Goal: Transaction & Acquisition: Purchase product/service

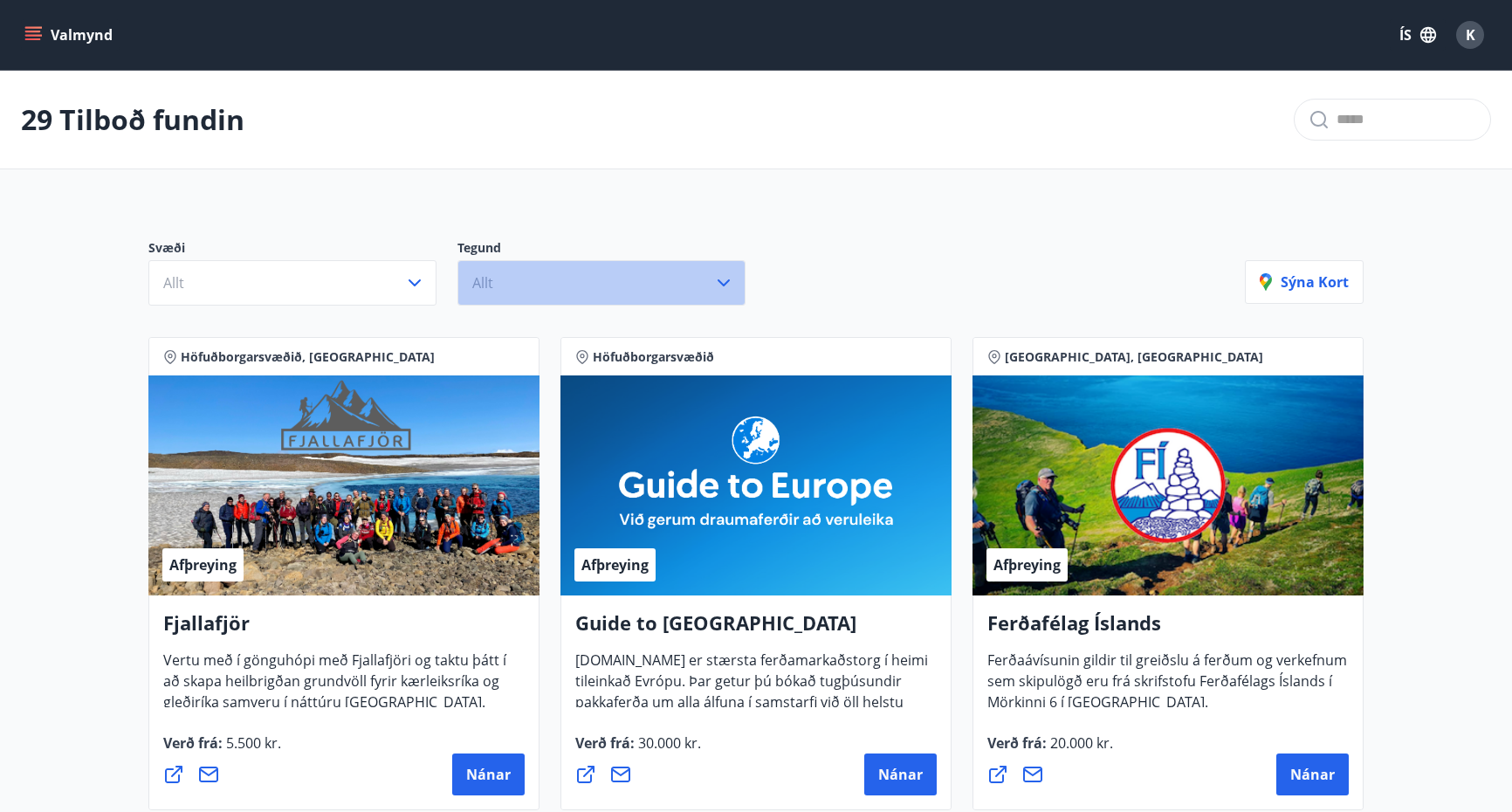
click at [618, 289] on button "Allt" at bounding box center [602, 282] width 289 height 45
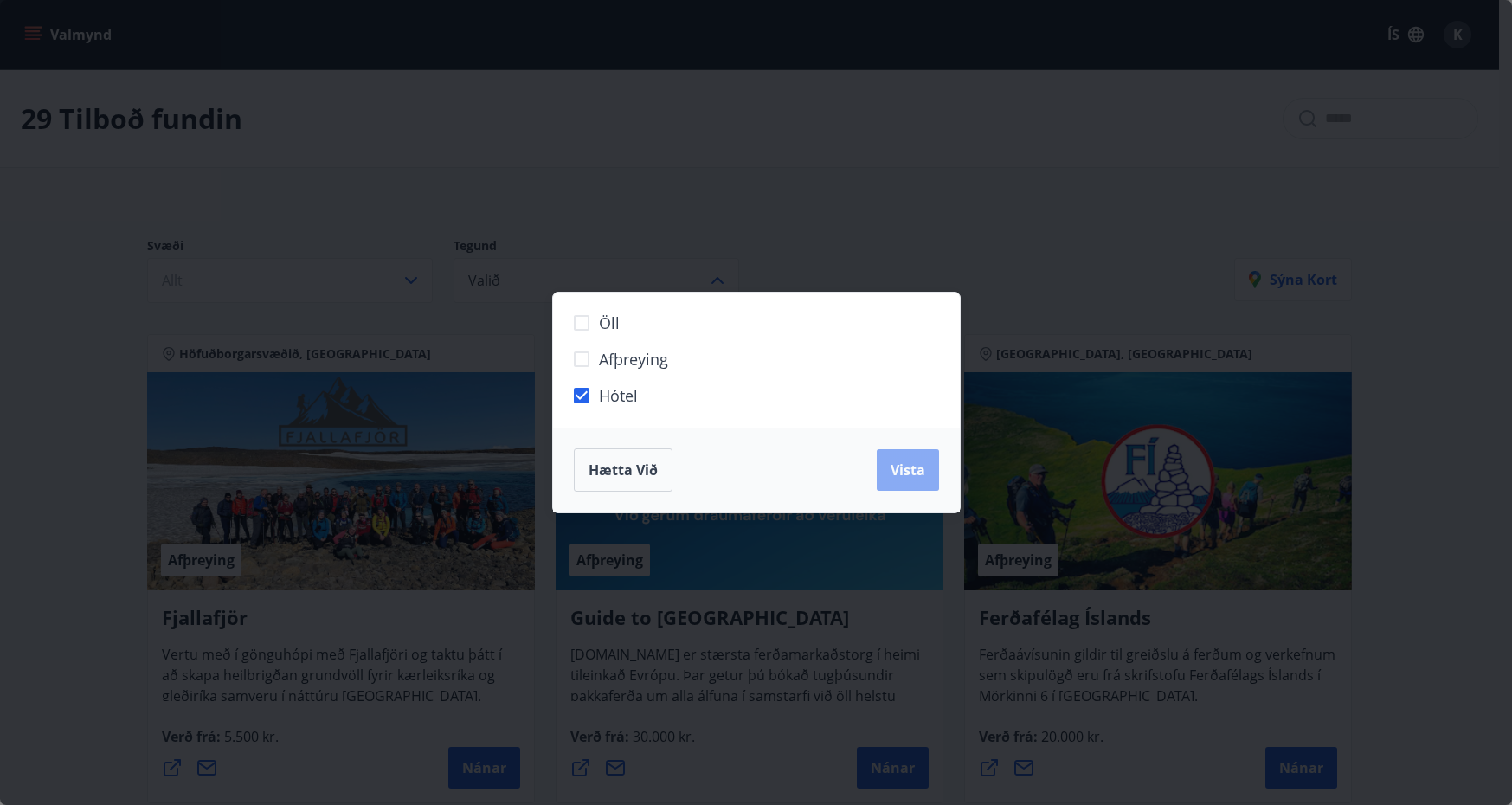
click at [915, 469] on span "Vista" at bounding box center [909, 469] width 35 height 19
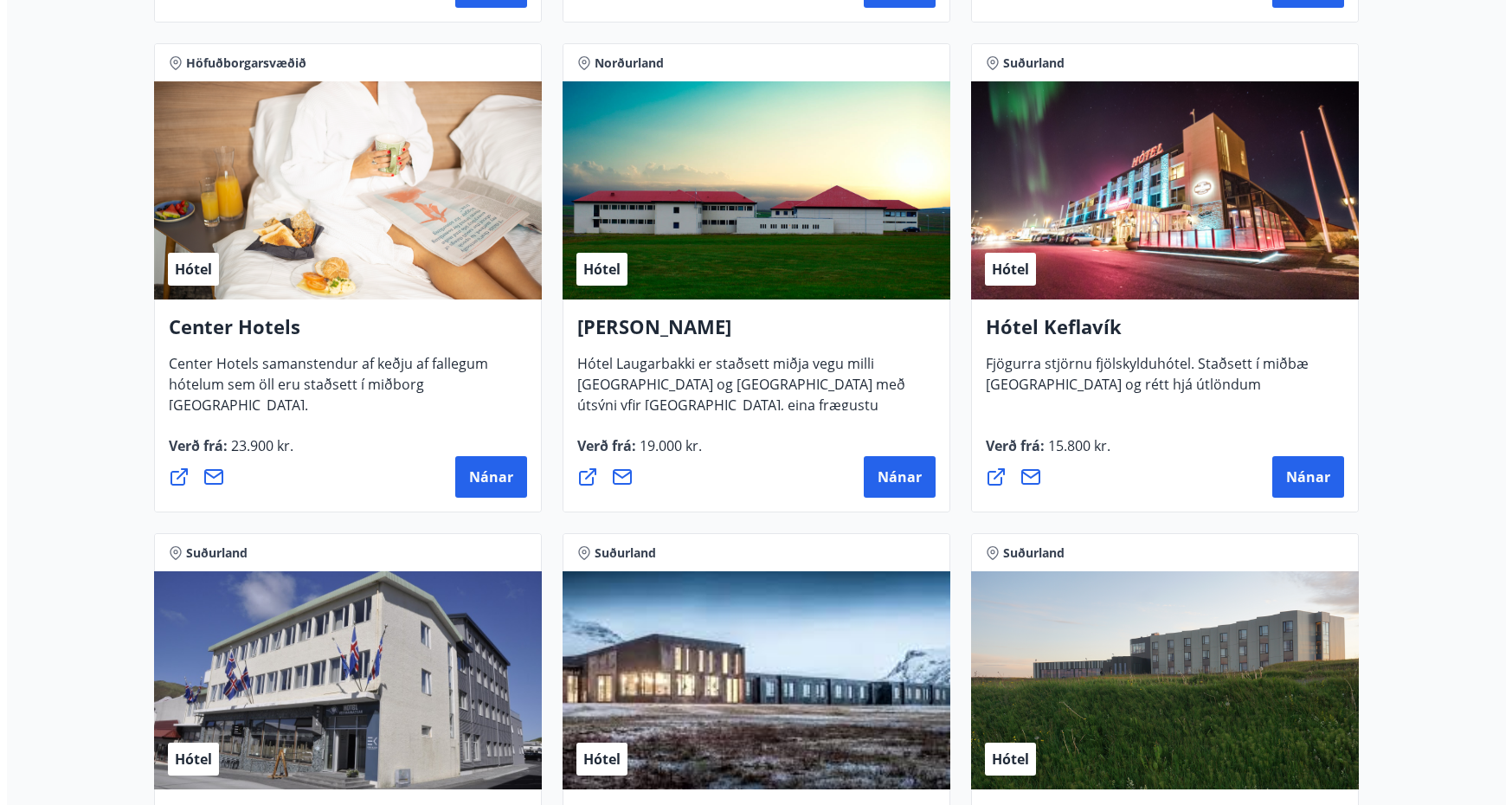
scroll to position [3290, 0]
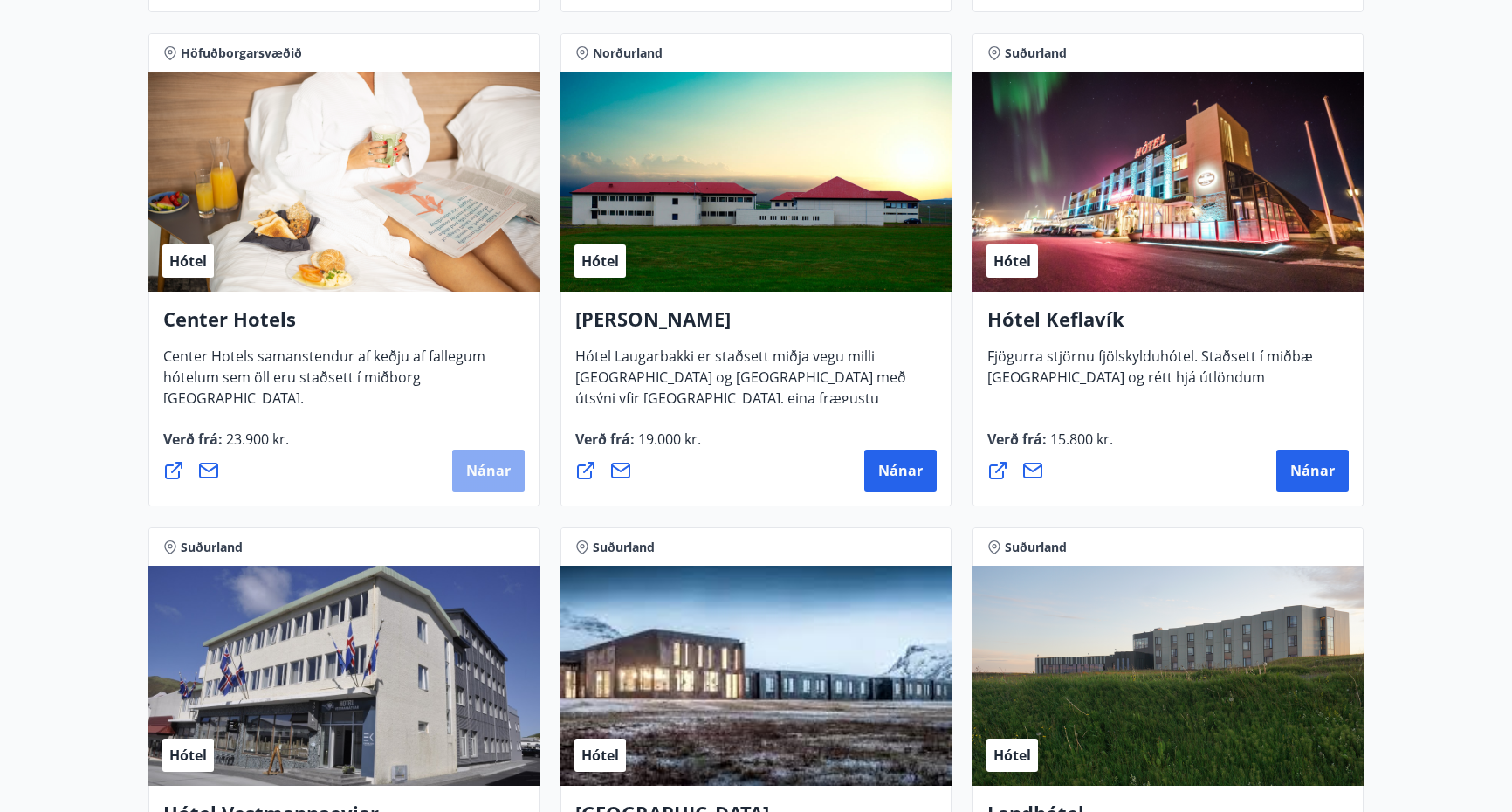
click at [492, 459] on button "Nánar" at bounding box center [488, 470] width 72 height 42
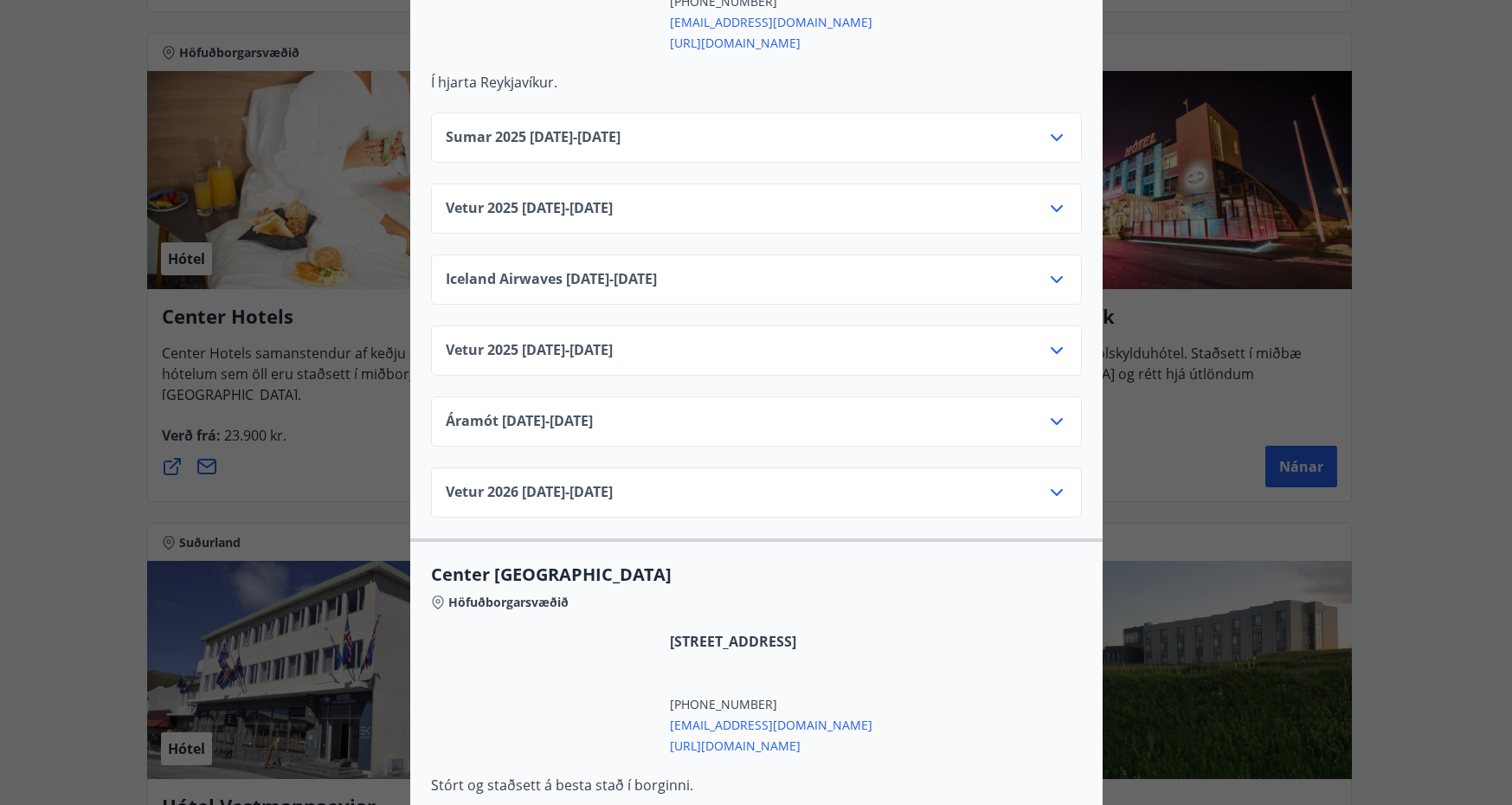
scroll to position [1039, 0]
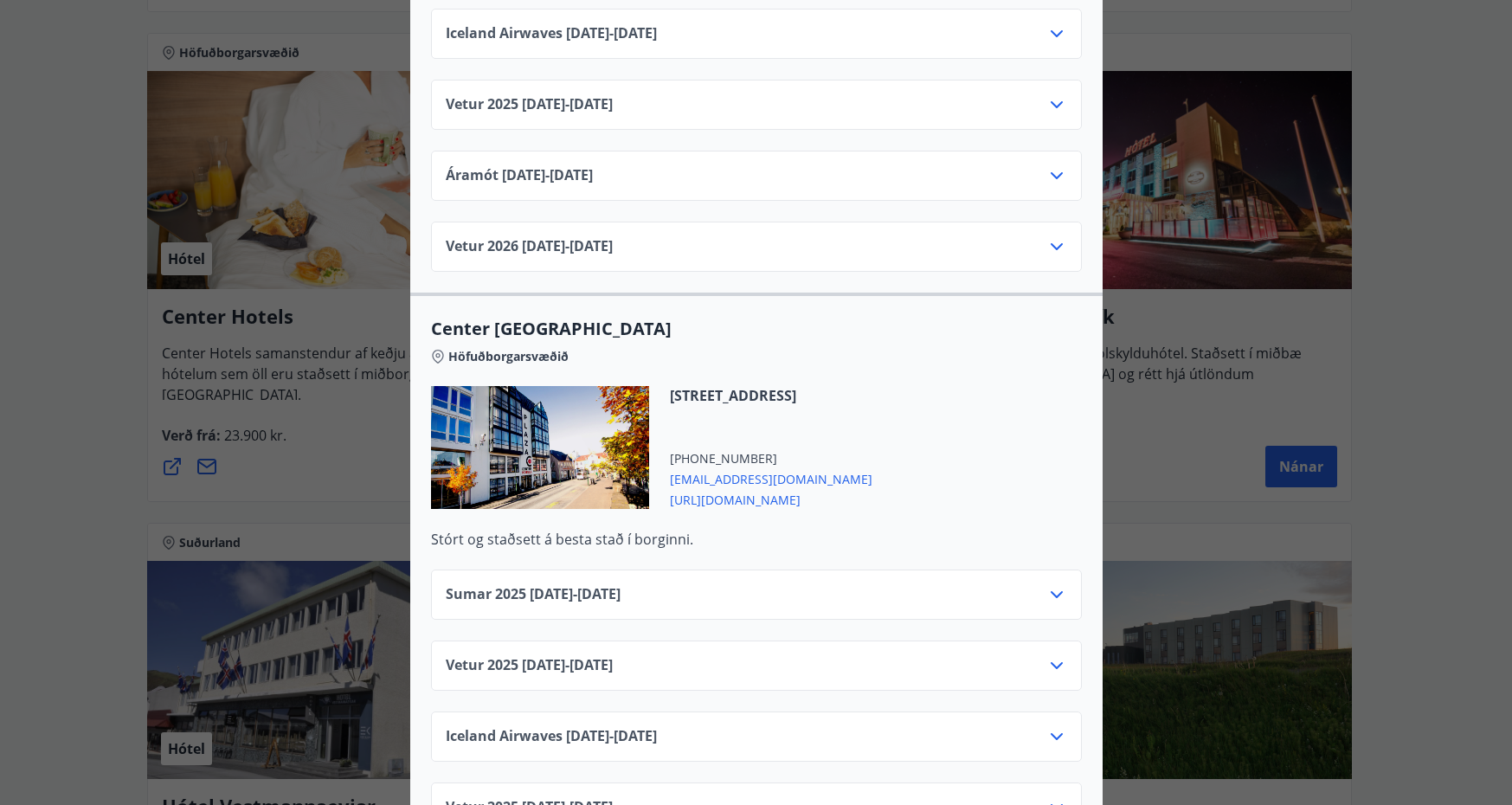
click at [1051, 656] on icon at bounding box center [1056, 666] width 21 height 21
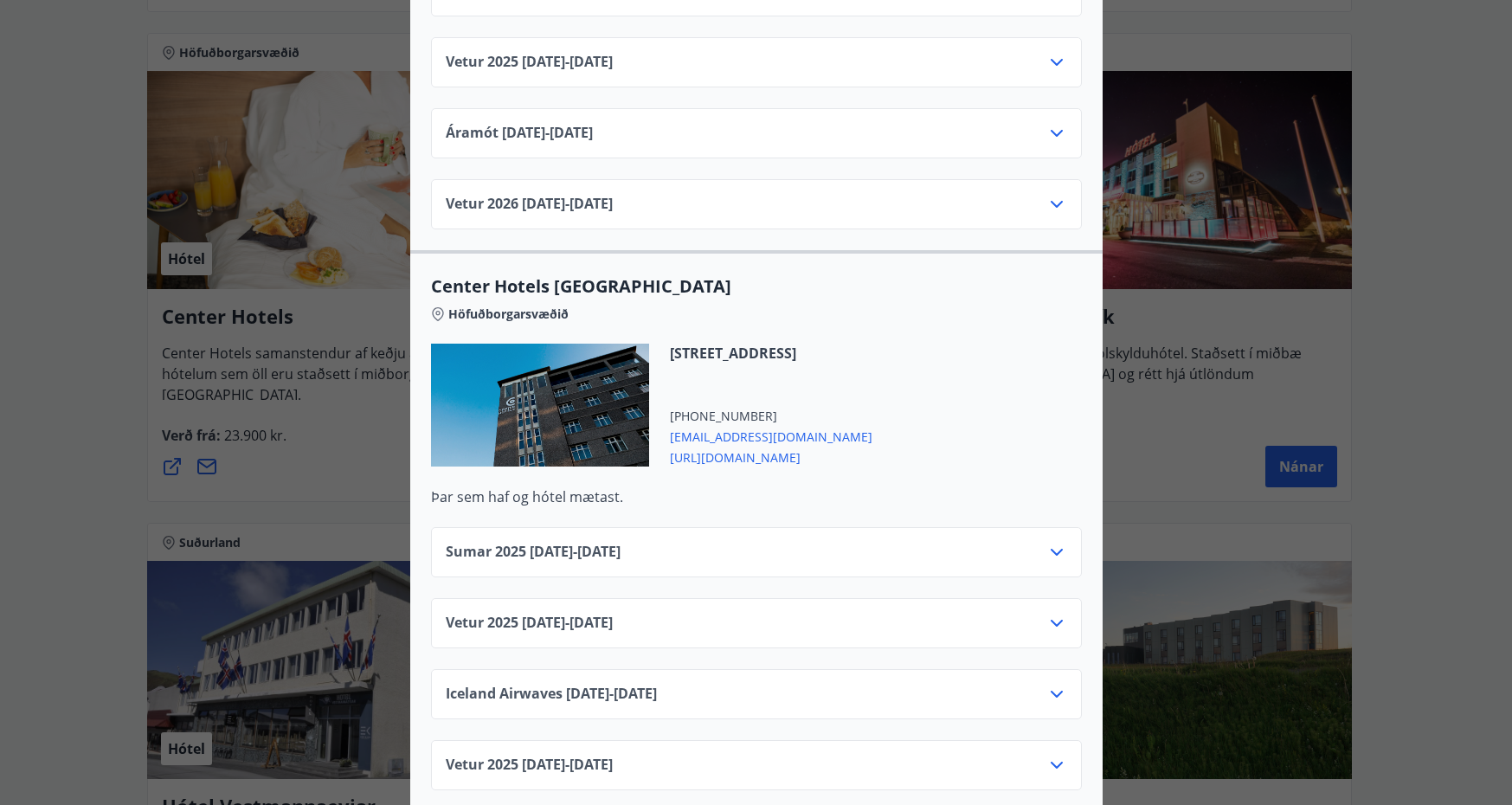
scroll to position [2684, 0]
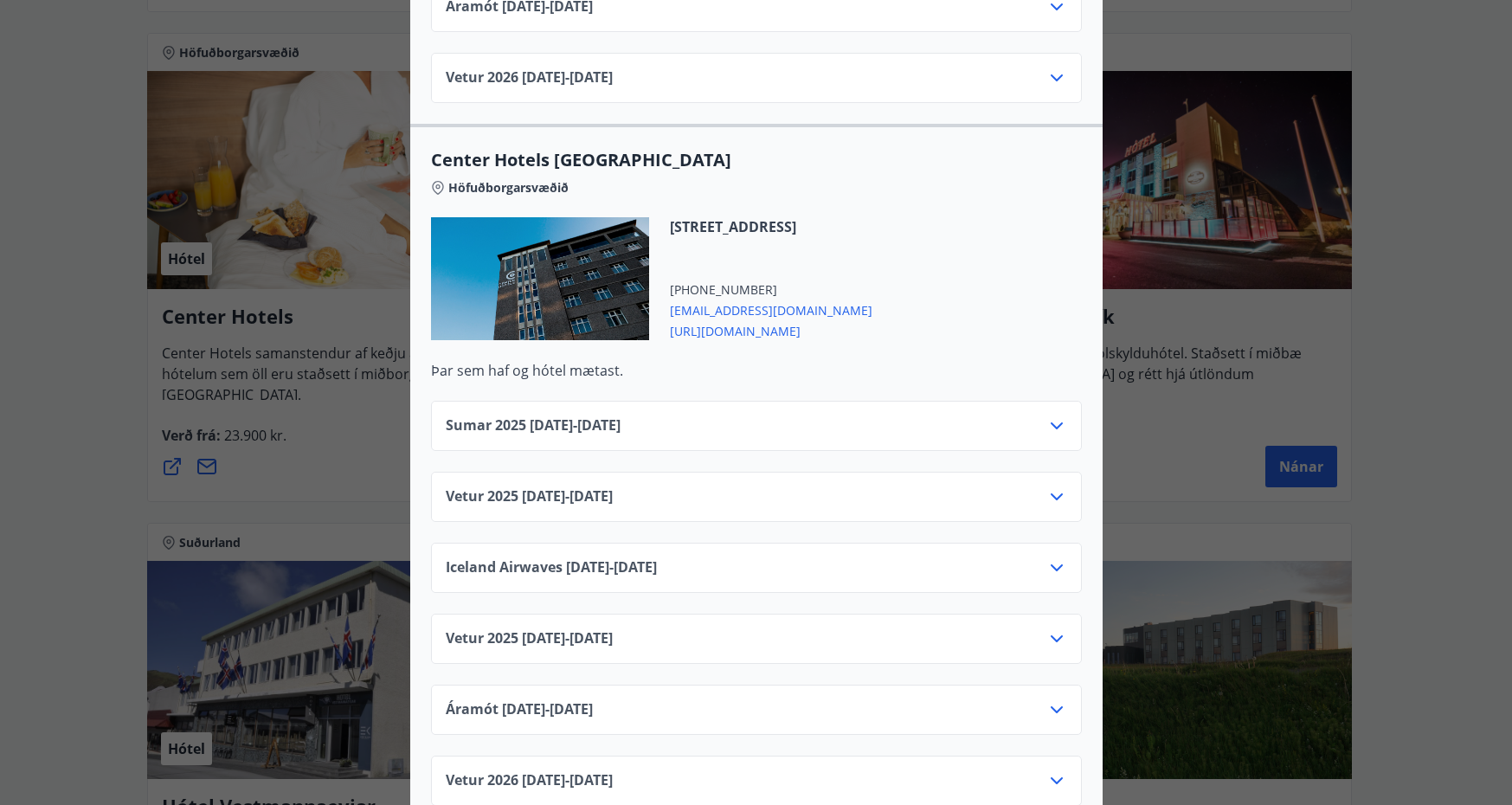
click at [1048, 487] on icon at bounding box center [1056, 497] width 21 height 21
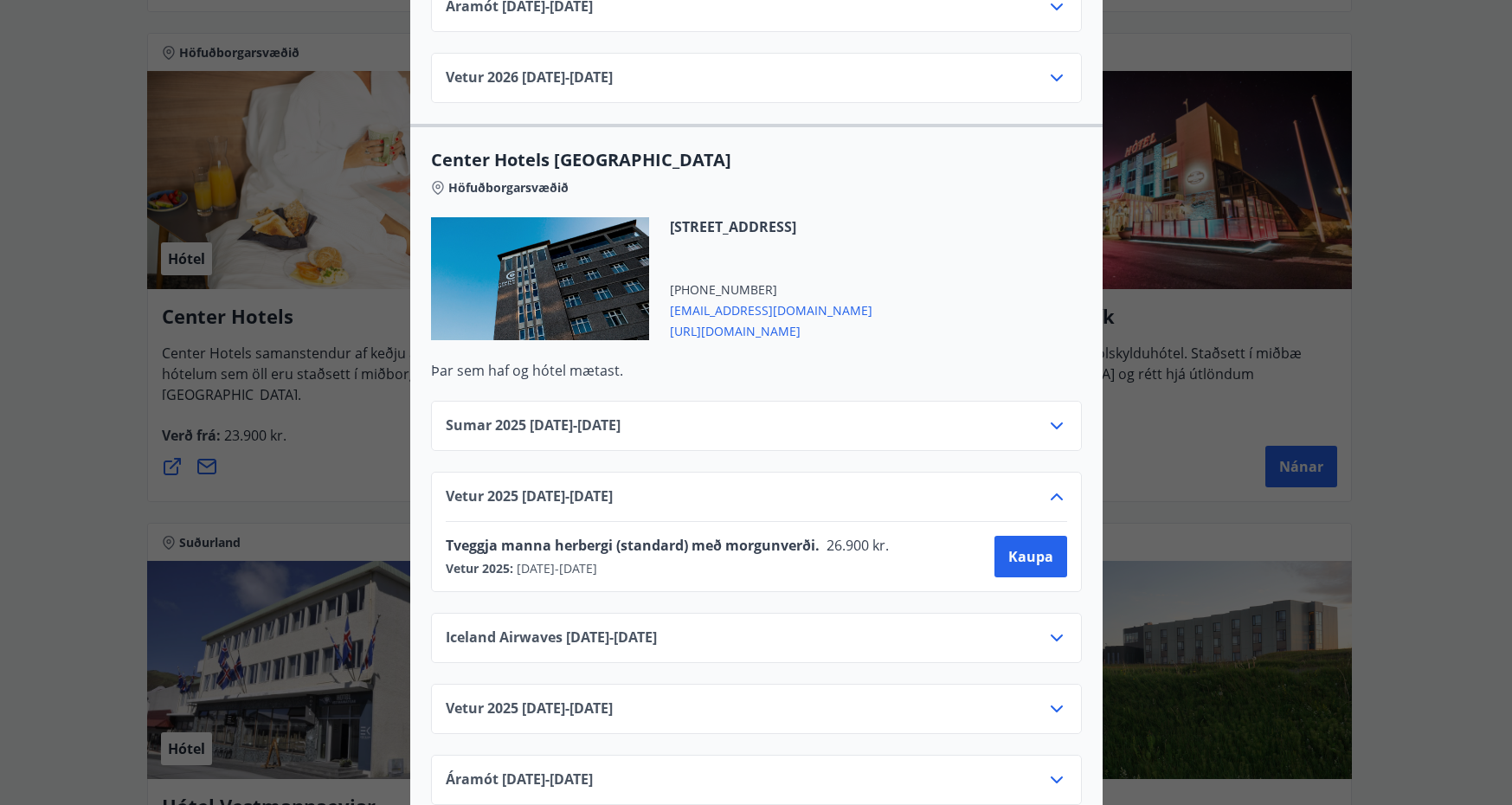
click at [1472, 408] on div "Center Hotels Verð er með morgunverði inniföldum og miðast við Standard Double/…" at bounding box center [756, 402] width 1512 height 805
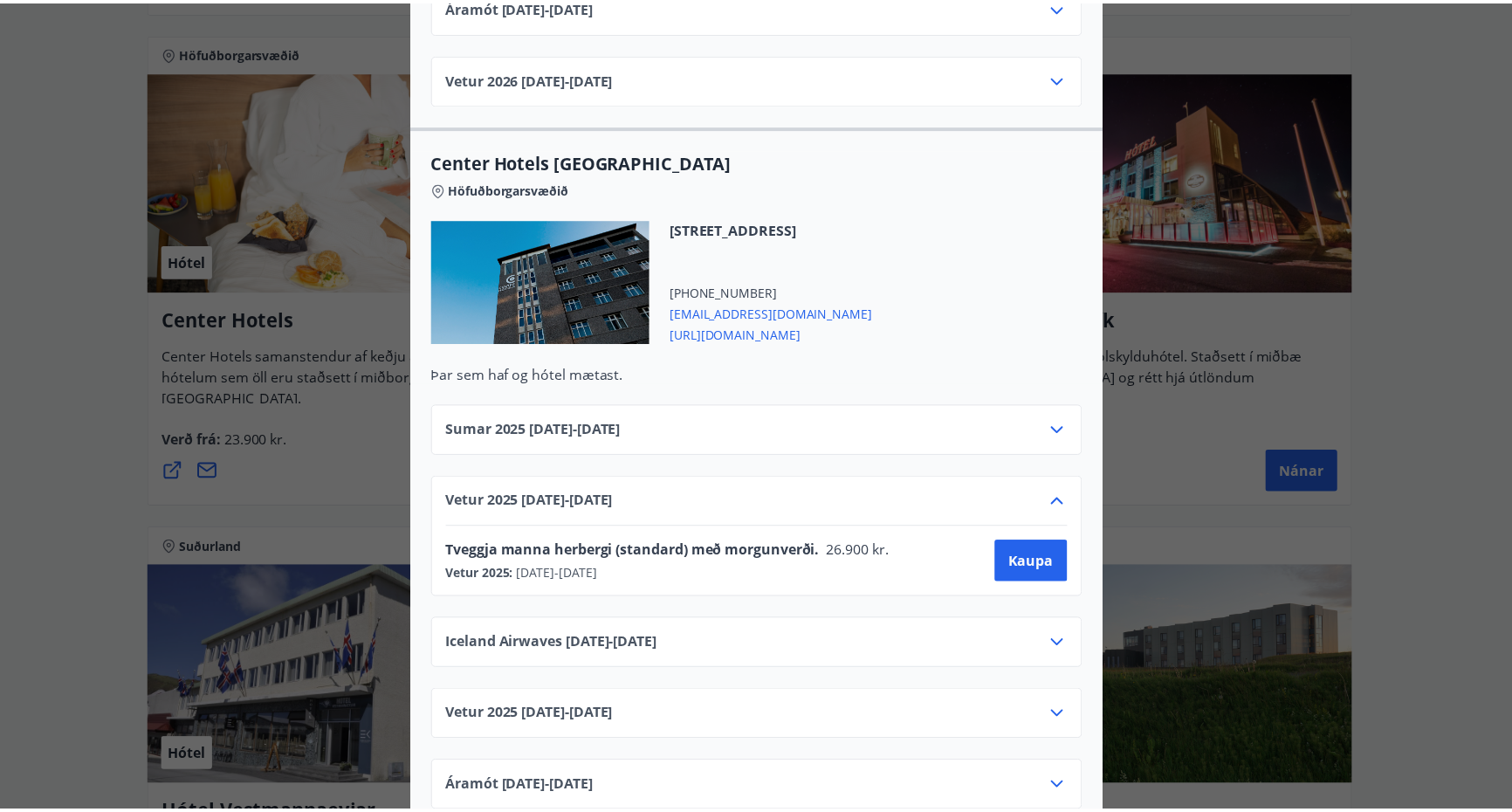
scroll to position [0, 0]
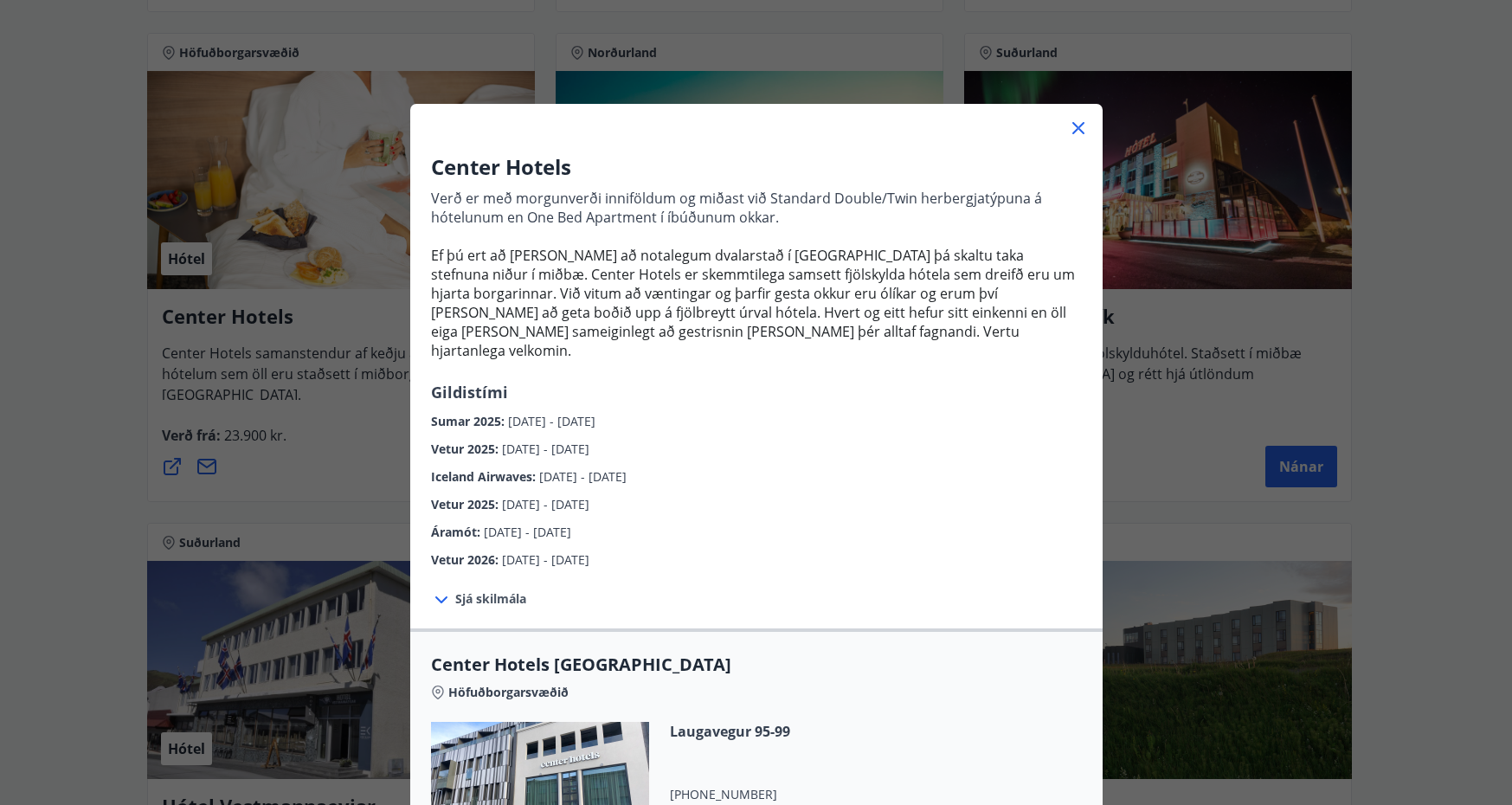
click at [1076, 127] on icon at bounding box center [1078, 127] width 21 height 21
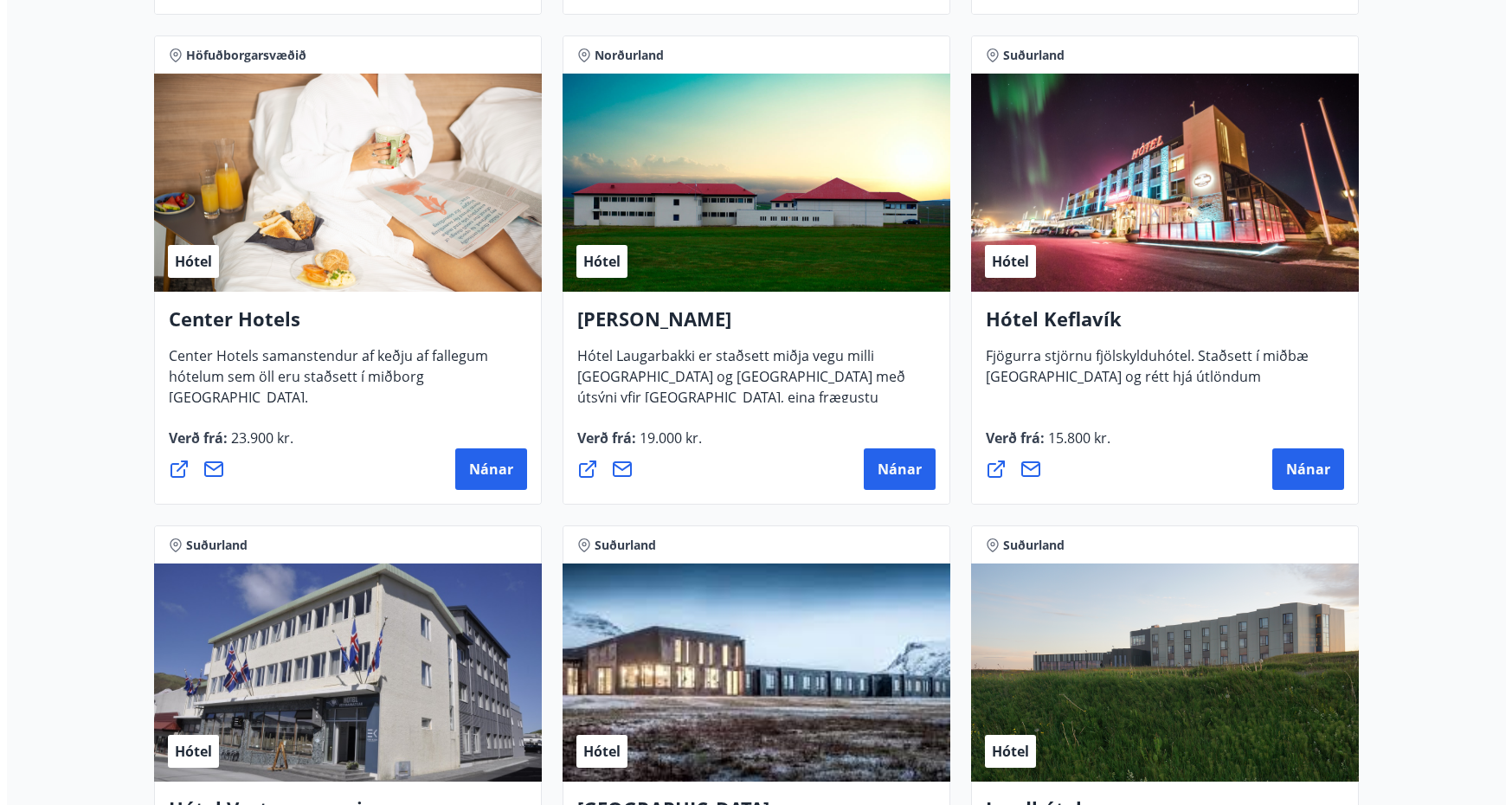
scroll to position [3290, 0]
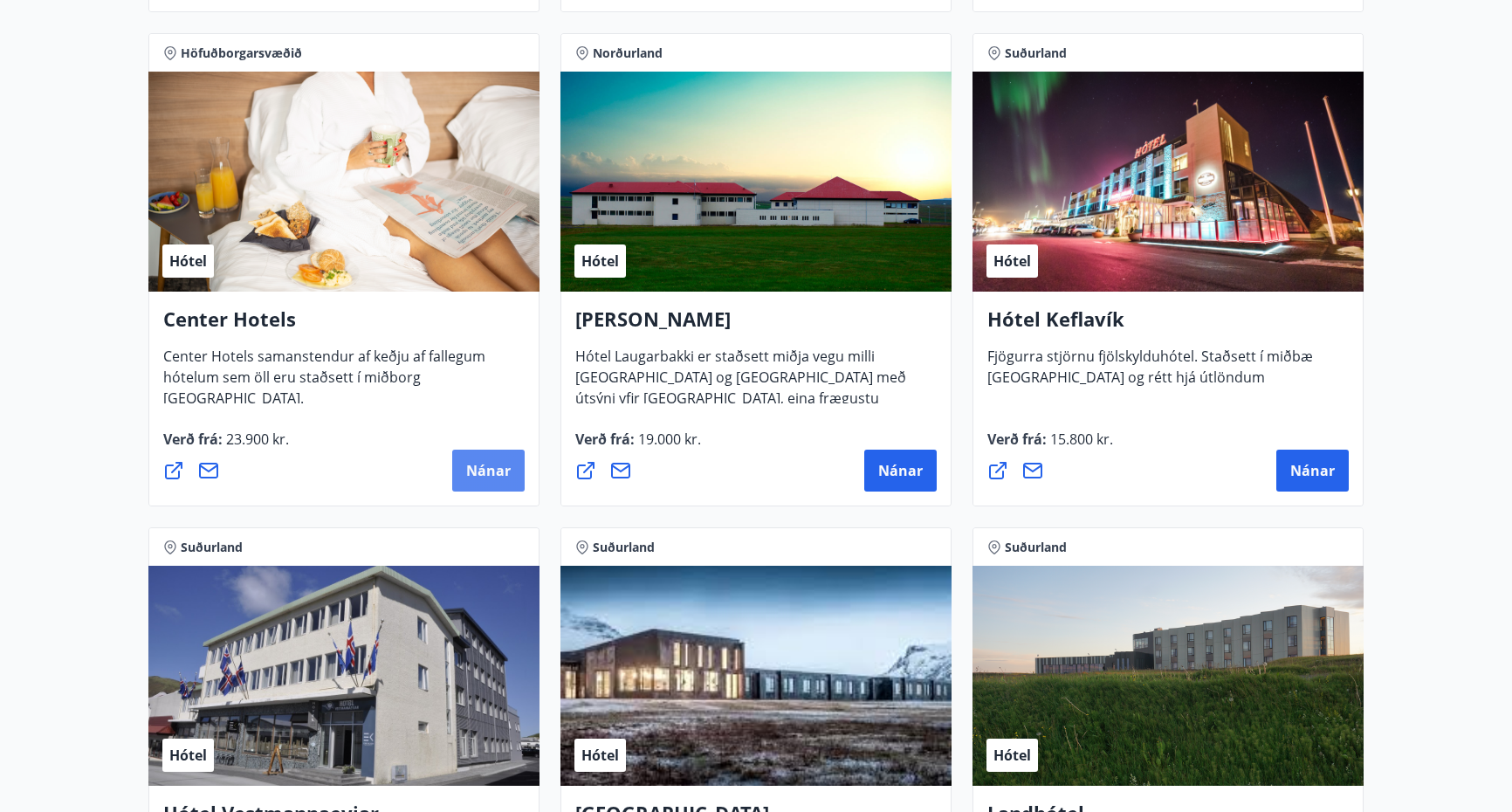
click at [481, 466] on span "Nánar" at bounding box center [488, 471] width 44 height 19
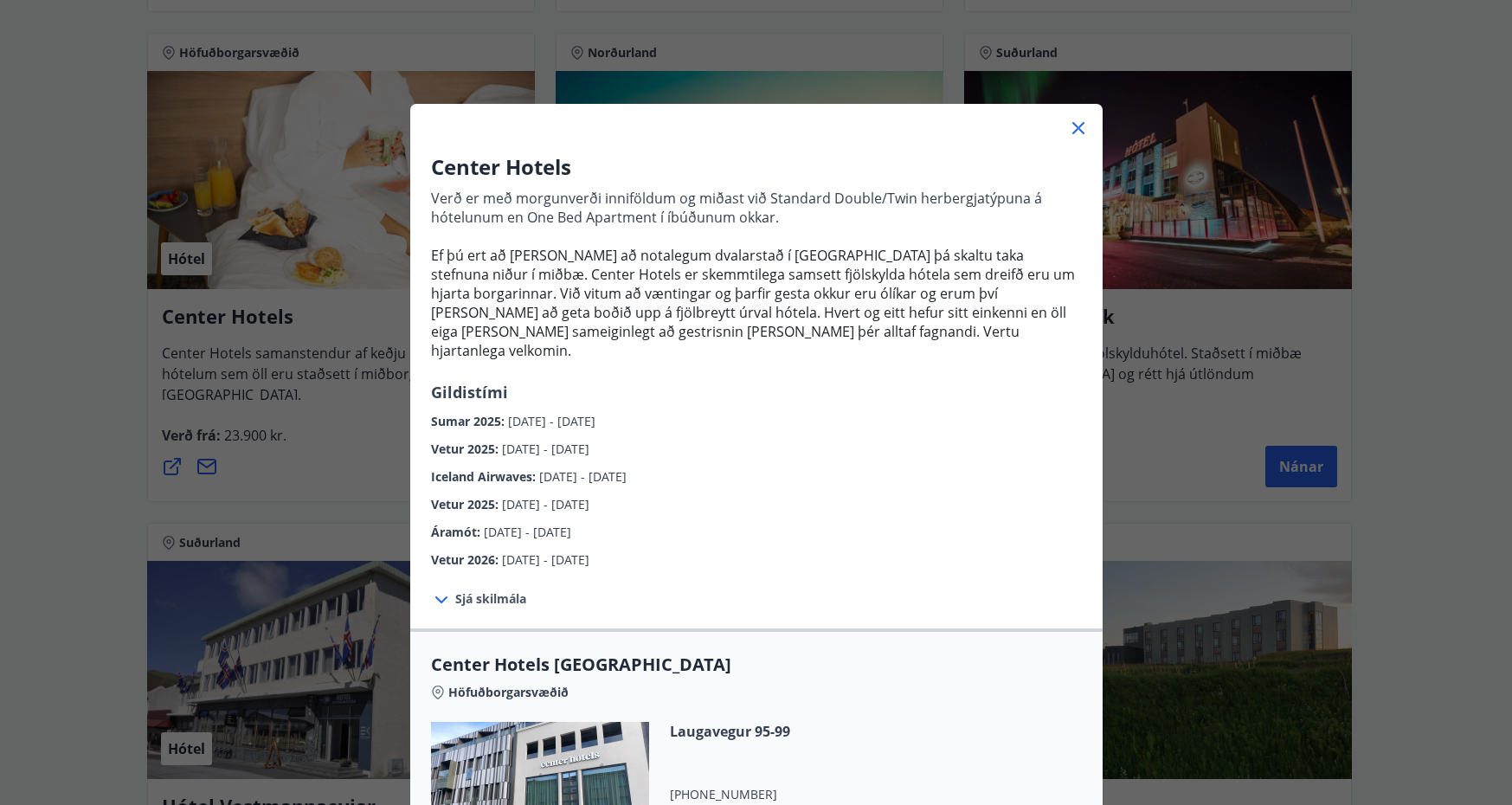
click at [466, 590] on span "Sjá skilmála" at bounding box center [491, 599] width 71 height 17
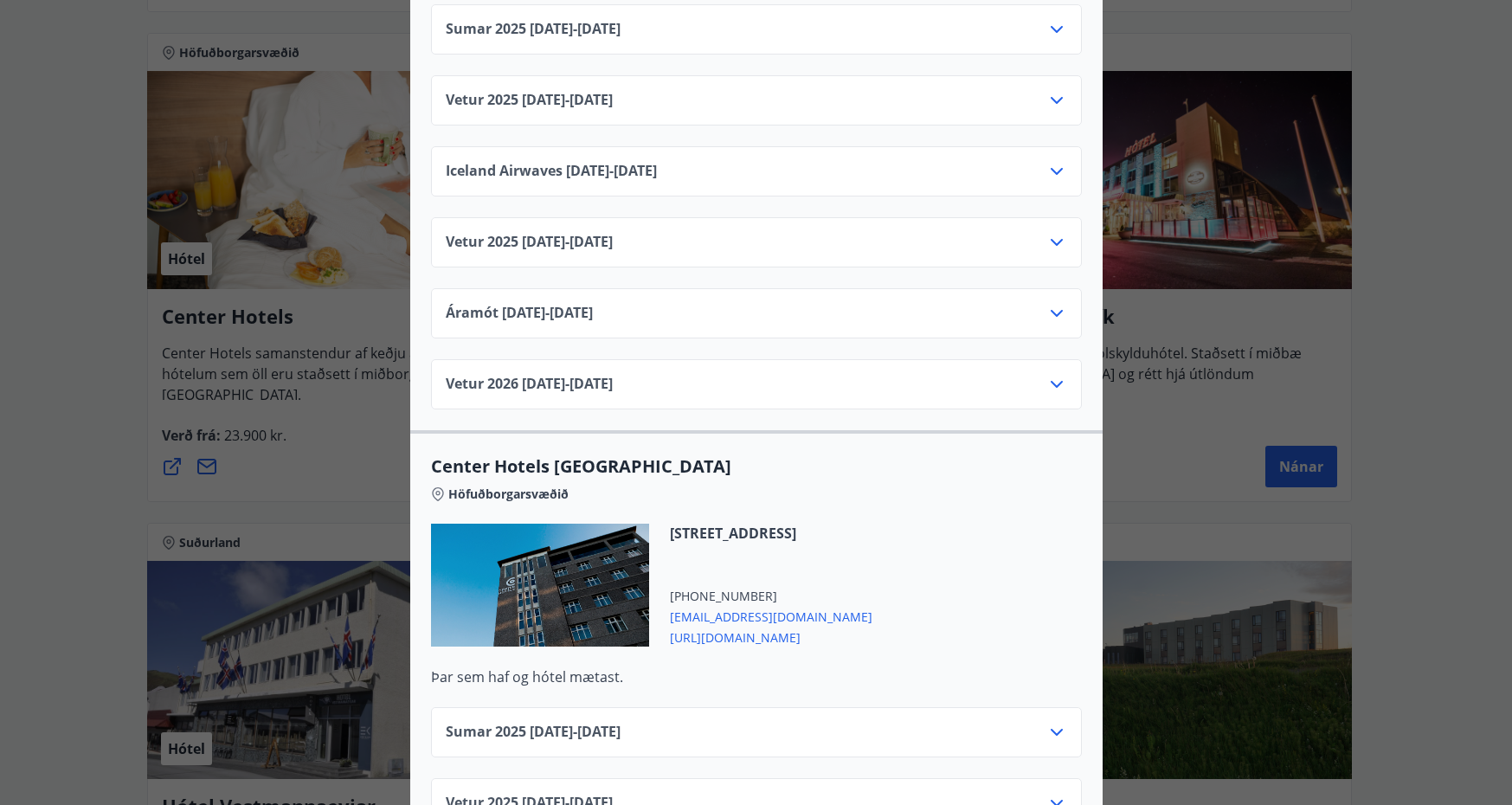
scroll to position [2424, 0]
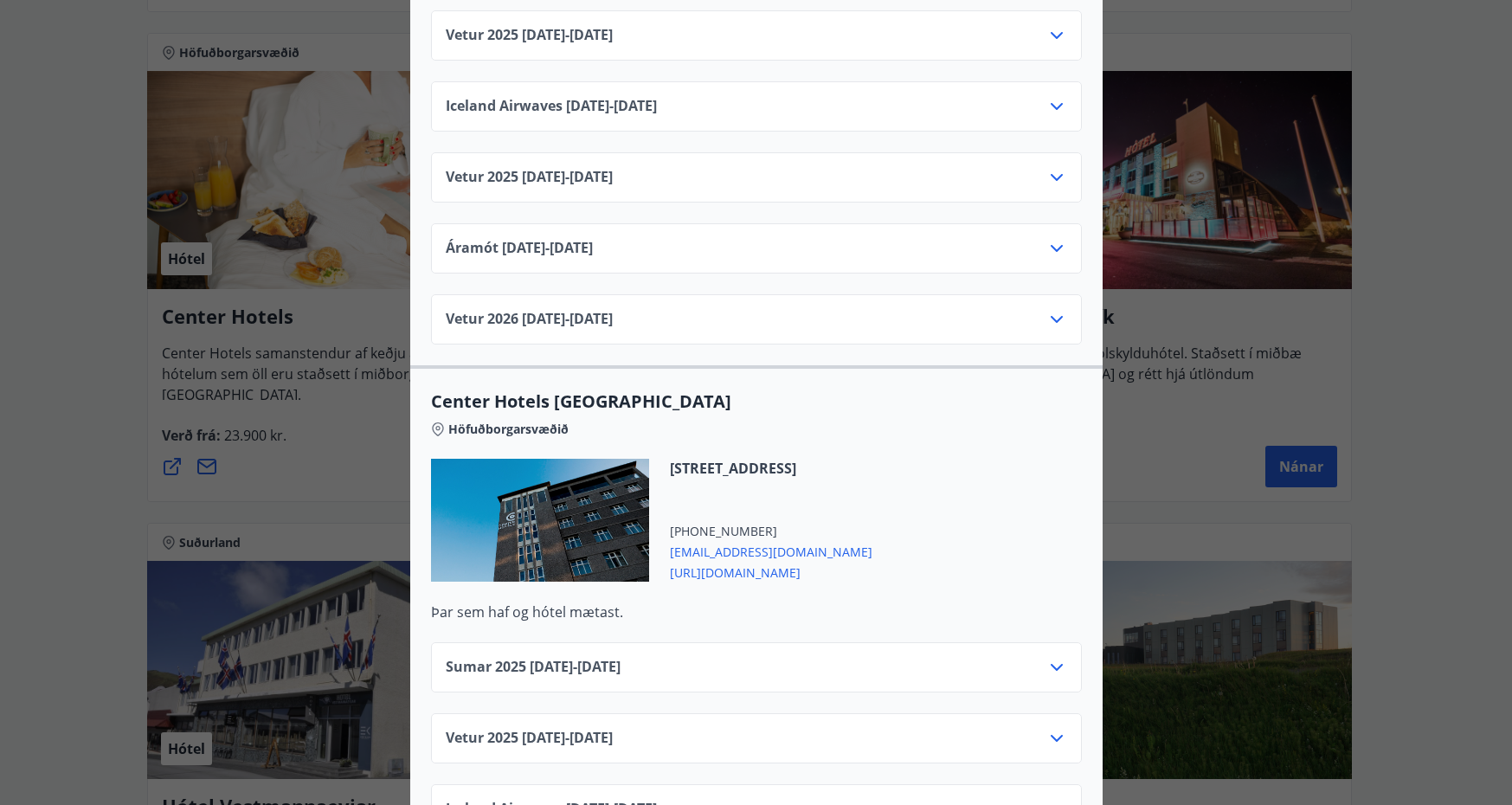
click at [805, 561] on span "[URL][DOMAIN_NAME]" at bounding box center [771, 571] width 203 height 21
click at [789, 540] on span "[EMAIL_ADDRESS][DOMAIN_NAME]" at bounding box center [771, 550] width 203 height 21
drag, startPoint x: 867, startPoint y: 537, endPoint x: 667, endPoint y: 532, distance: 200.1
click at [667, 532] on div "[STREET_ADDRESS] [PHONE_NUMBER] [EMAIL_ADDRESS][DOMAIN_NAME] [URL][DOMAIN_NAME]" at bounding box center [756, 530] width 651 height 144
click at [920, 524] on div "[STREET_ADDRESS] [PHONE_NUMBER] [EMAIL_ADDRESS][DOMAIN_NAME] [URL][DOMAIN_NAME]" at bounding box center [756, 530] width 651 height 144
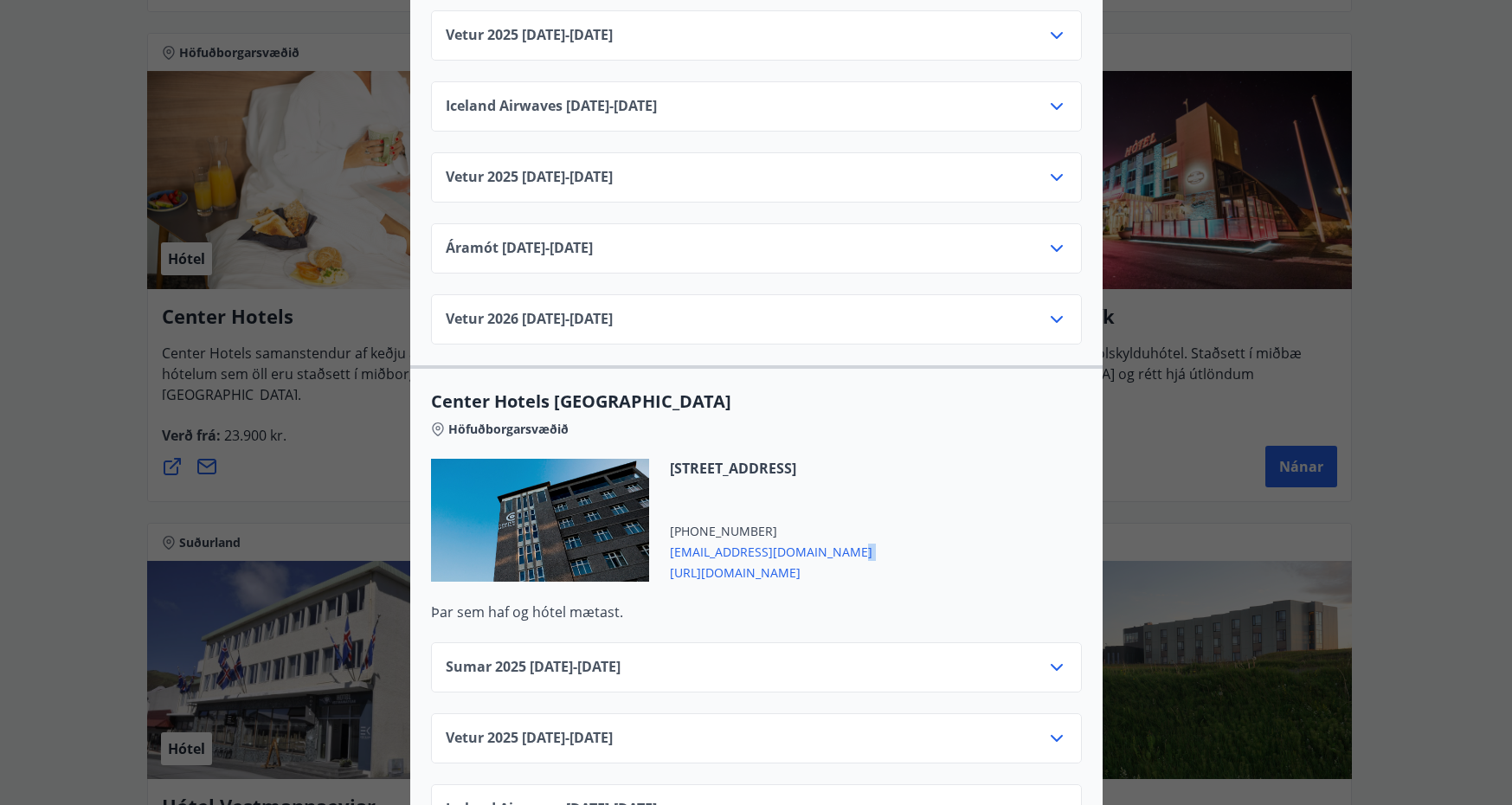
drag, startPoint x: 840, startPoint y: 535, endPoint x: 657, endPoint y: 544, distance: 183.2
click at [657, 544] on div "[STREET_ADDRESS] [PHONE_NUMBER] [EMAIL_ADDRESS][DOMAIN_NAME] [URL][DOMAIN_NAME]" at bounding box center [761, 520] width 224 height 123
drag, startPoint x: 874, startPoint y: 544, endPoint x: 625, endPoint y: 535, distance: 249.2
click at [625, 535] on div "[STREET_ADDRESS] [PHONE_NUMBER] [EMAIL_ADDRESS][DOMAIN_NAME] [URL][DOMAIN_NAME]" at bounding box center [756, 530] width 651 height 144
click at [921, 514] on div "[STREET_ADDRESS] [PHONE_NUMBER] [EMAIL_ADDRESS][DOMAIN_NAME] [URL][DOMAIN_NAME]" at bounding box center [756, 530] width 651 height 144
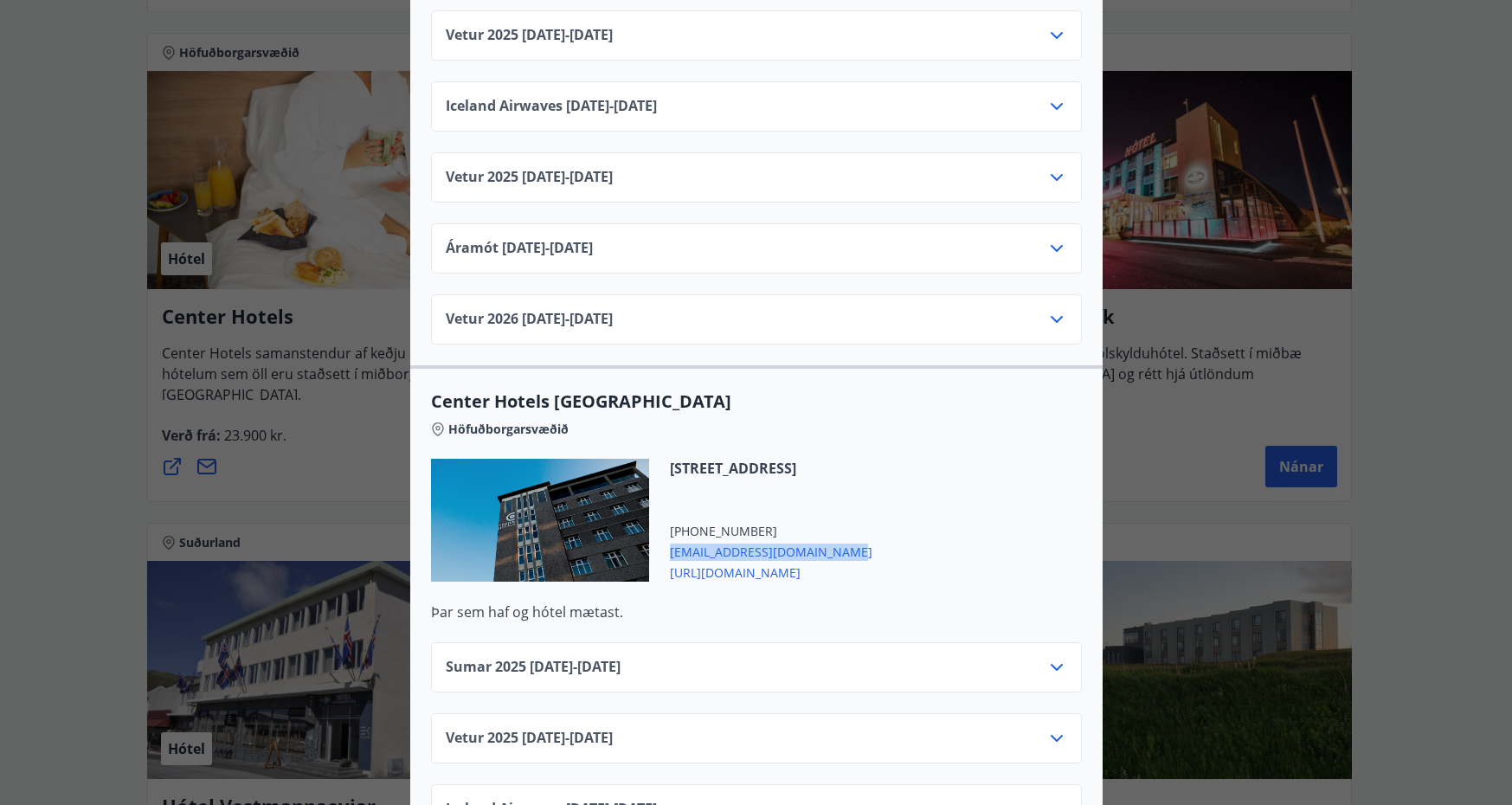
drag, startPoint x: 839, startPoint y: 528, endPoint x: 646, endPoint y: 530, distance: 193.0
click at [649, 530] on div "[STREET_ADDRESS] [PHONE_NUMBER] [EMAIL_ADDRESS][DOMAIN_NAME] [URL][DOMAIN_NAME]" at bounding box center [761, 520] width 224 height 123
copy span "[EMAIL_ADDRESS][DOMAIN_NAME]"
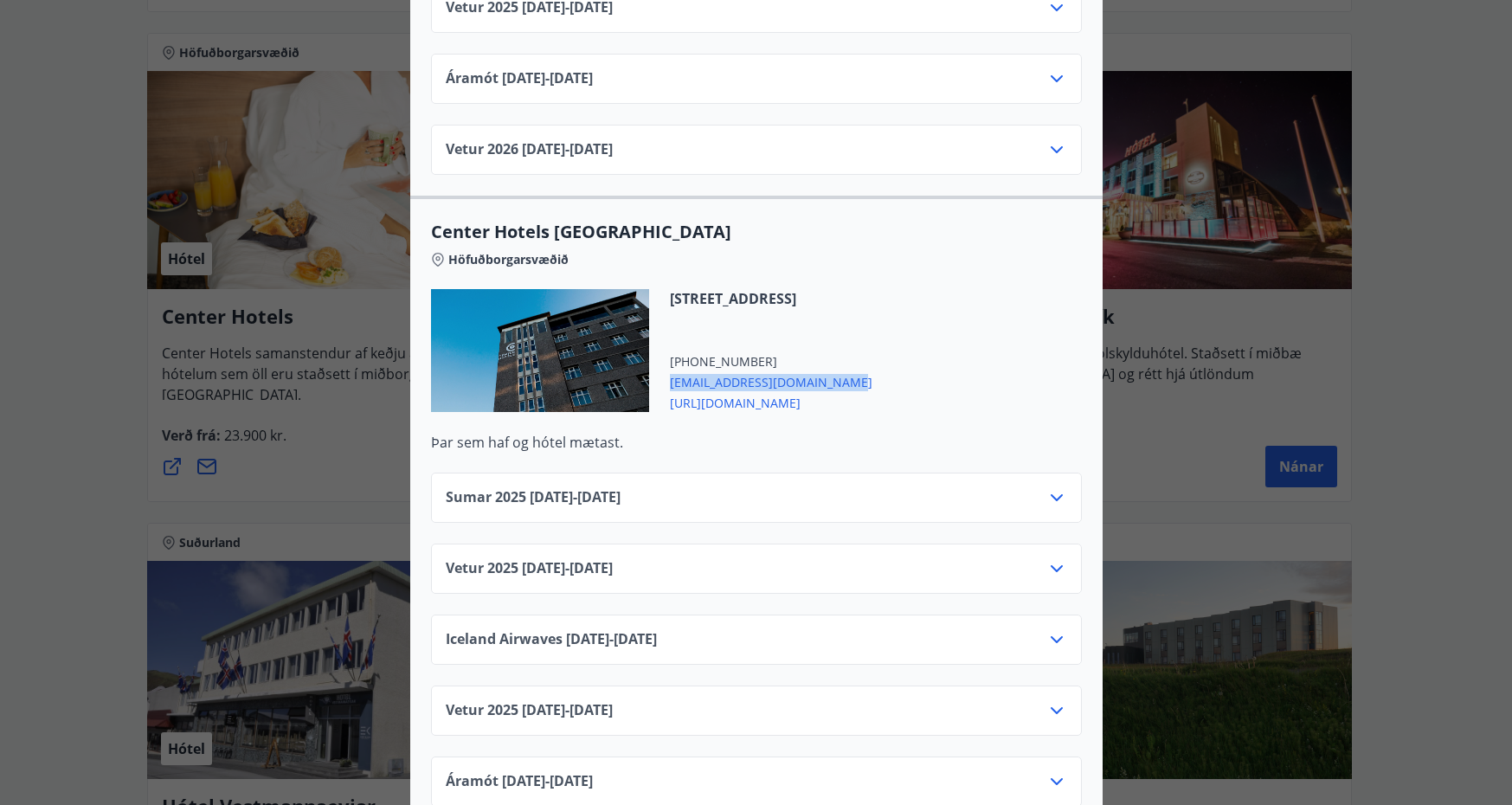
scroll to position [2597, 0]
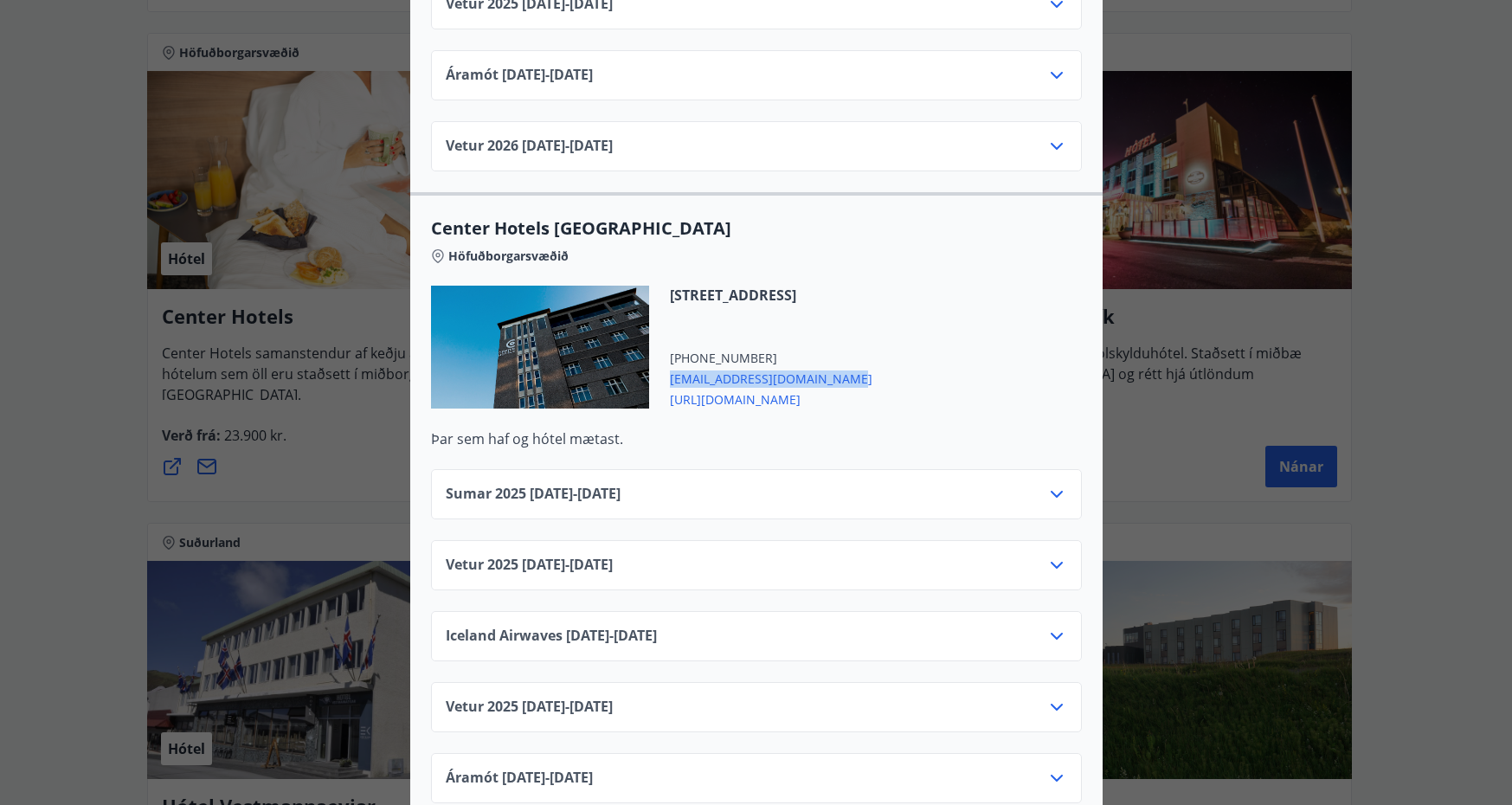
click at [1046, 555] on icon at bounding box center [1056, 565] width 21 height 21
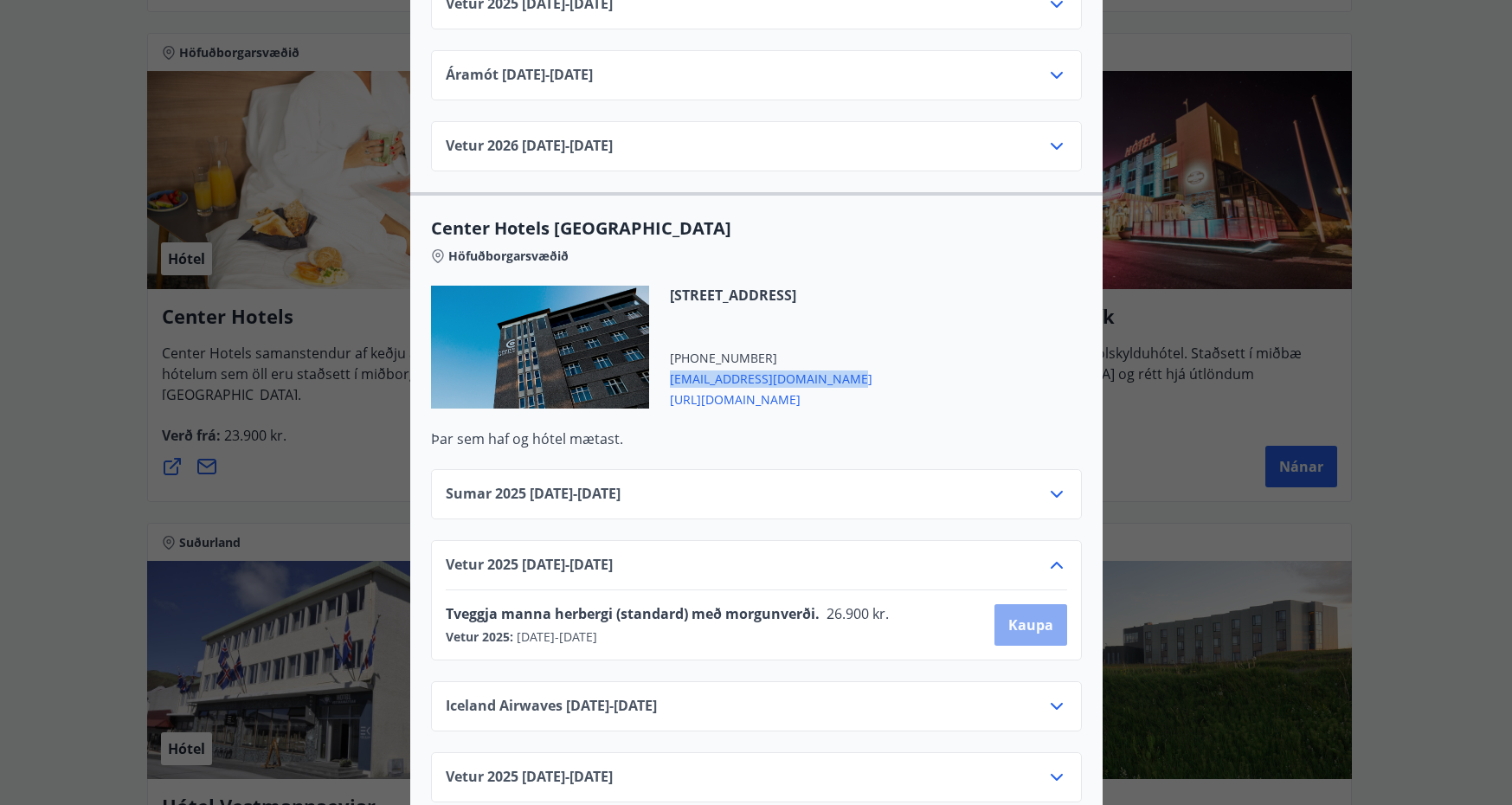
click at [1027, 618] on button "Kaupa" at bounding box center [1031, 624] width 72 height 41
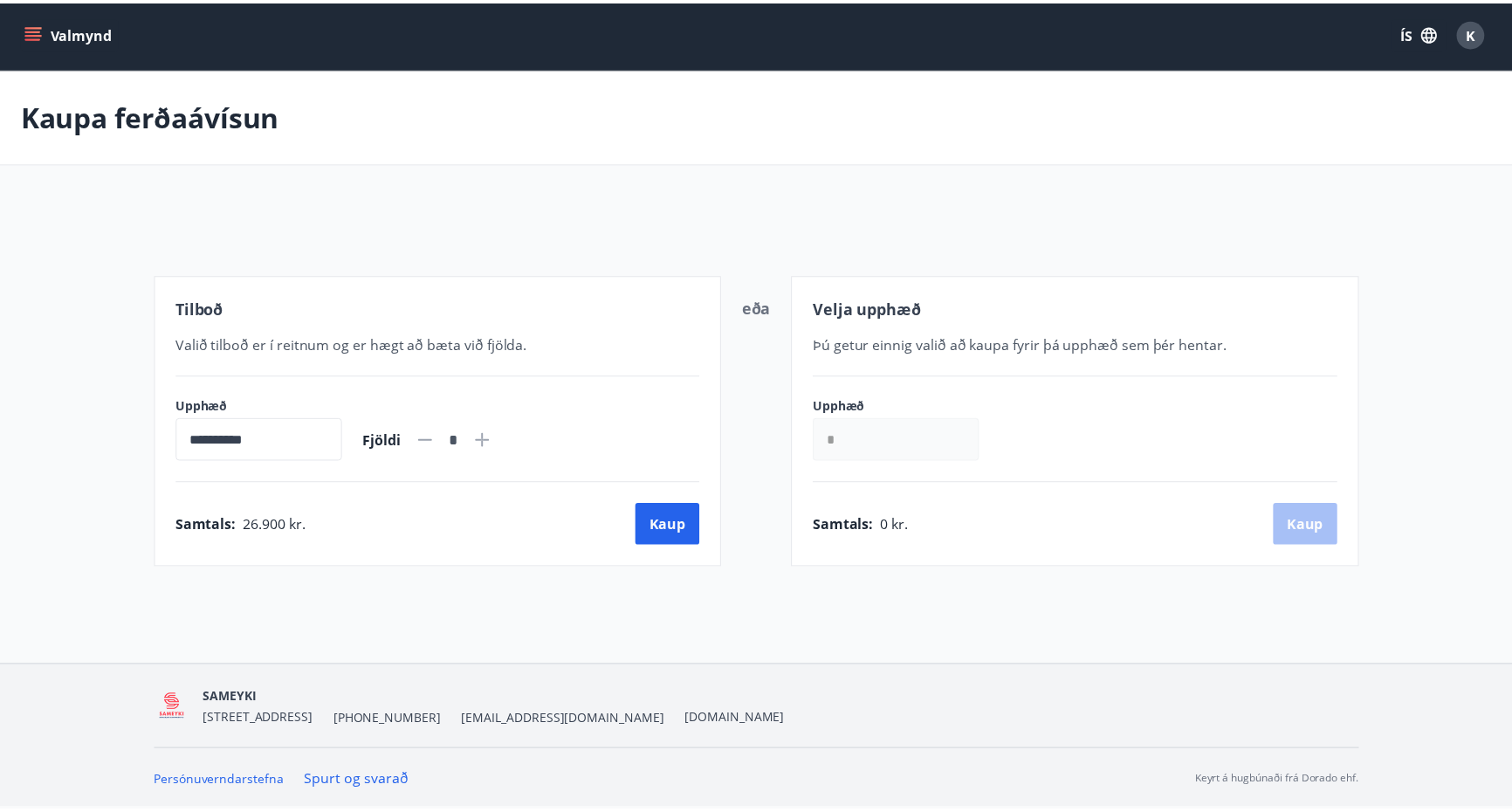
scroll to position [3, 0]
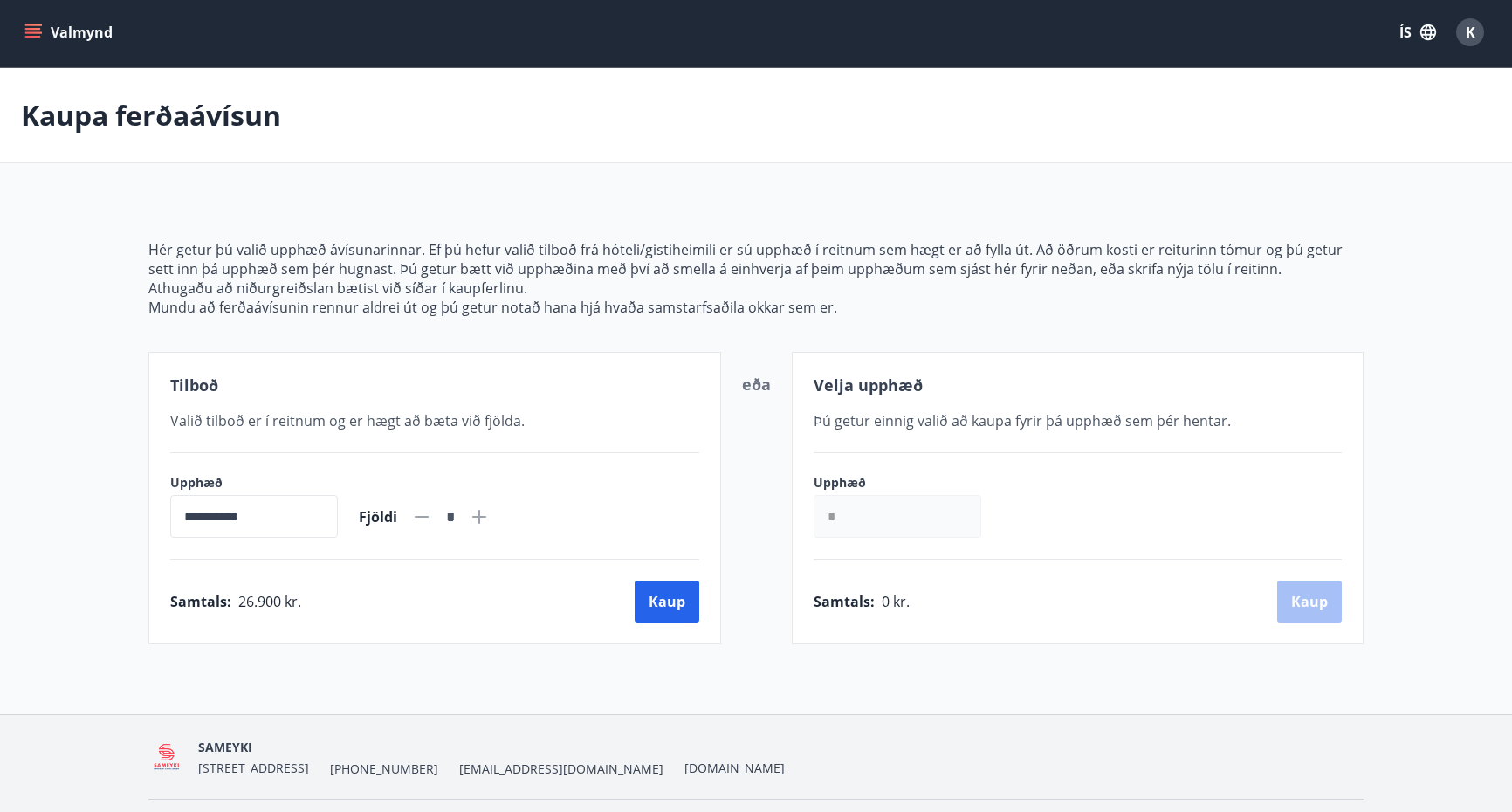
click at [480, 516] on icon at bounding box center [479, 517] width 2 height 2
type input "*"
